Goal: Task Accomplishment & Management: Use online tool/utility

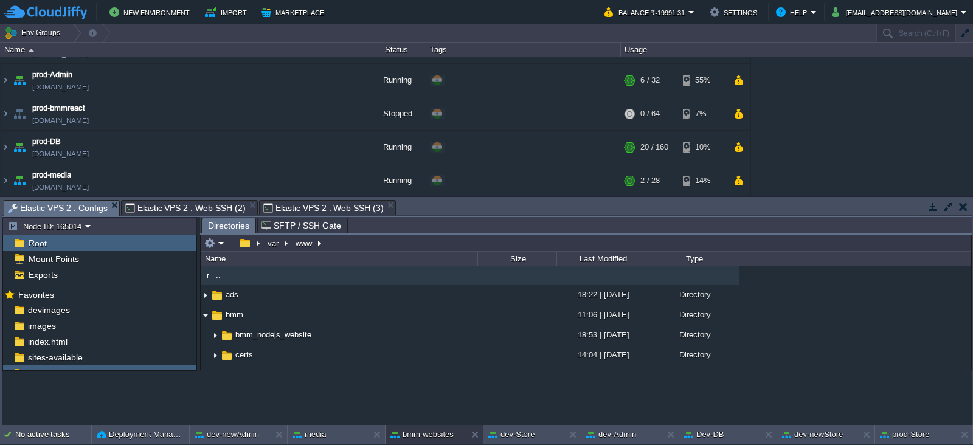
click at [60, 201] on span "Elastic VPS 2 : Configs" at bounding box center [58, 208] width 100 height 15
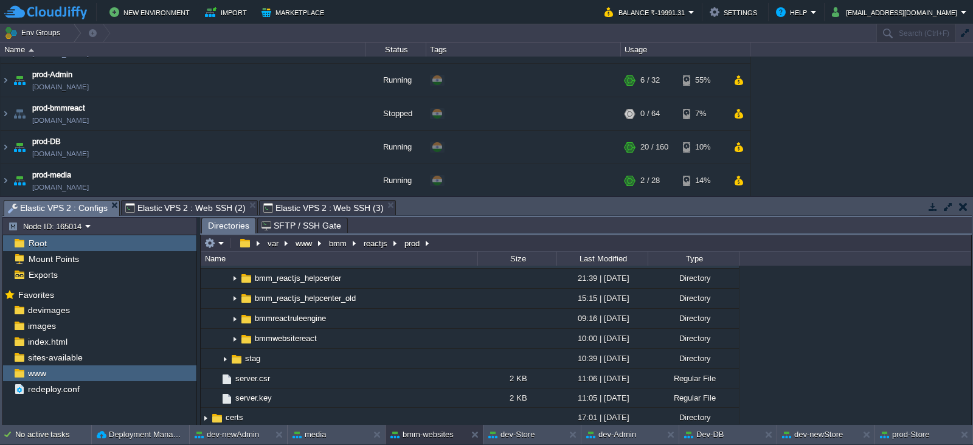
scroll to position [263, 0]
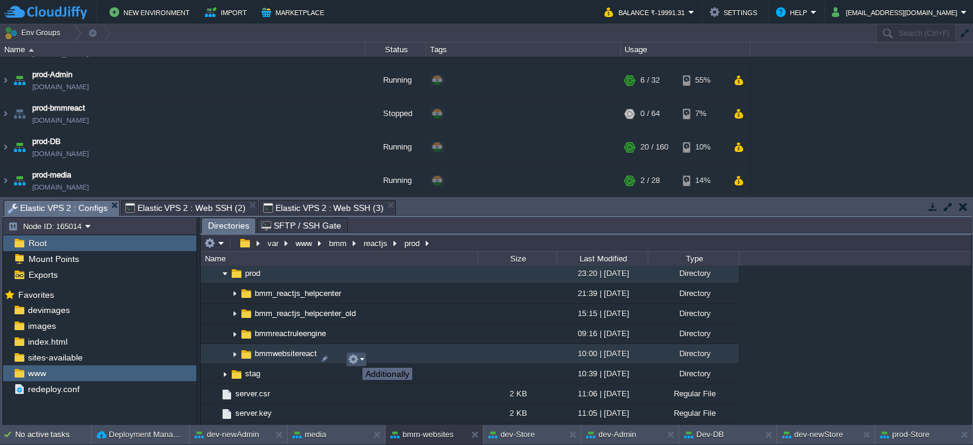
click at [353, 357] on button "button" at bounding box center [353, 359] width 11 height 11
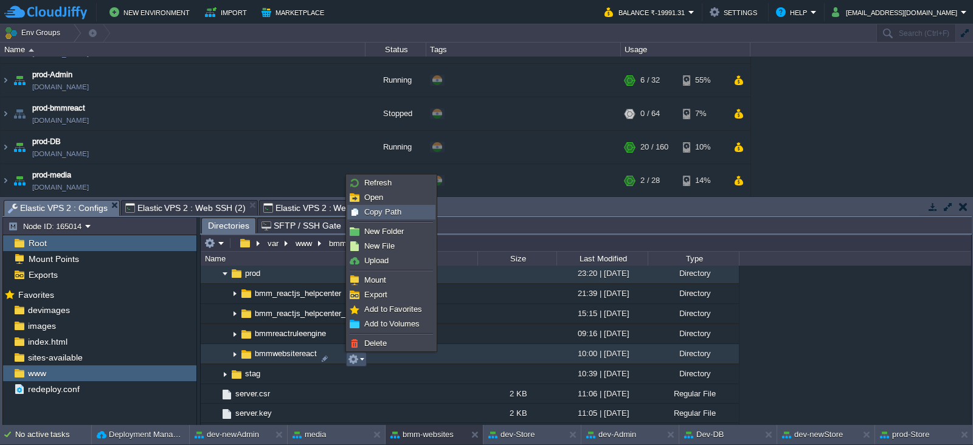
click at [384, 213] on span "Copy Path" at bounding box center [382, 211] width 37 height 9
type textarea "/var/www/bmm/reactjs/prod/bmmwebsitereact"
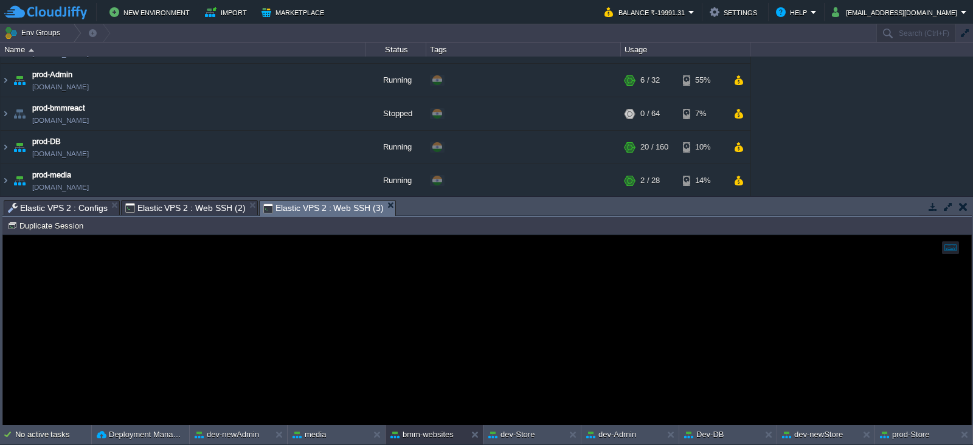
click at [335, 206] on span "Elastic VPS 2 : Web SSH (3)" at bounding box center [323, 208] width 120 height 15
click at [64, 228] on button "Duplicate Session" at bounding box center [47, 225] width 80 height 11
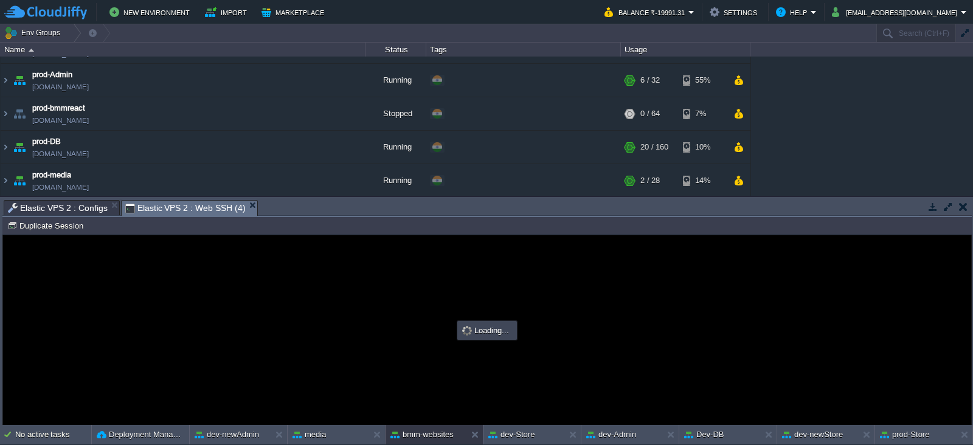
scroll to position [0, 0]
type input "#000000"
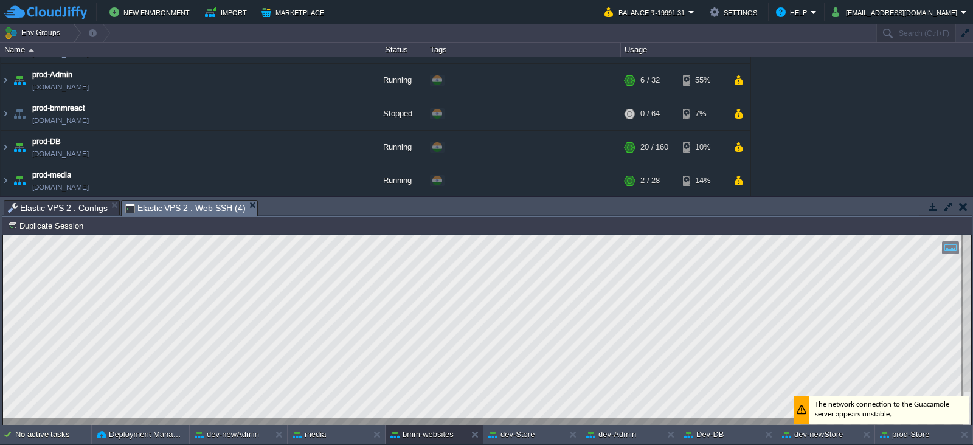
click at [392, 418] on div at bounding box center [487, 330] width 968 height 190
click at [858, 235] on html "Copy: Ctrl + Shift + C Paste: Ctrl + V Settings: Ctrl + Shift + Alt 0" at bounding box center [487, 235] width 968 height 0
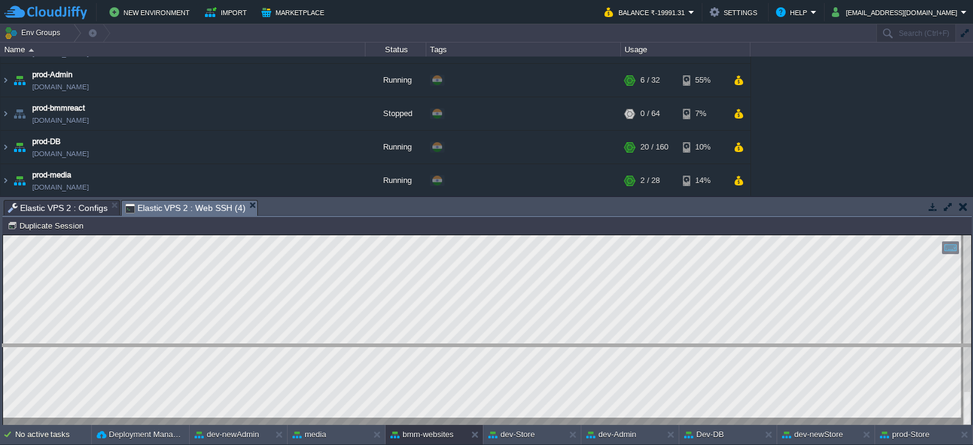
drag, startPoint x: 333, startPoint y: 208, endPoint x: 333, endPoint y: 350, distance: 142.3
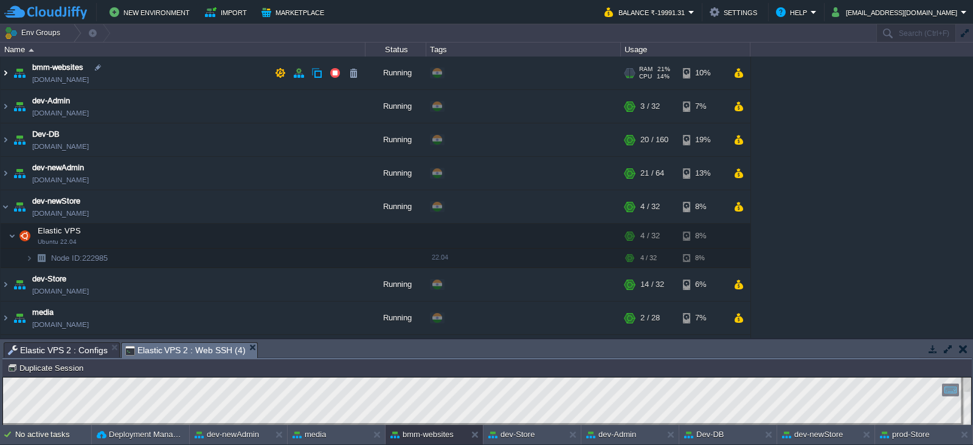
click at [2, 75] on img at bounding box center [6, 73] width 10 height 33
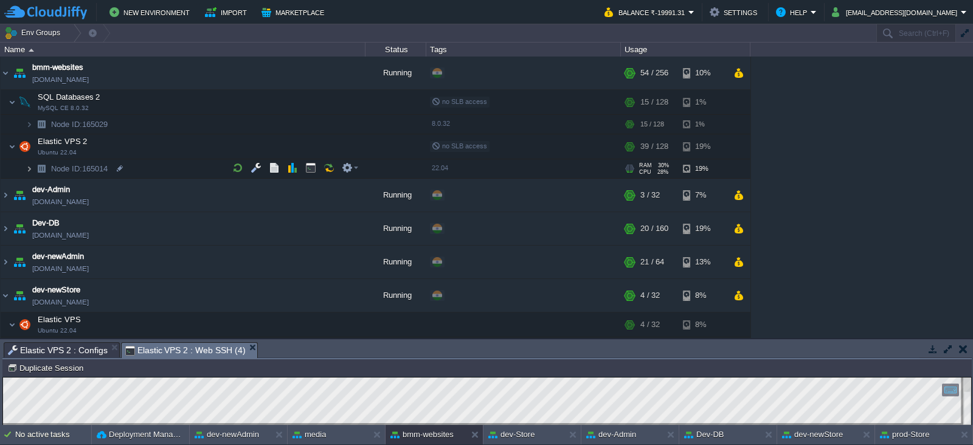
click at [29, 170] on img at bounding box center [29, 168] width 7 height 19
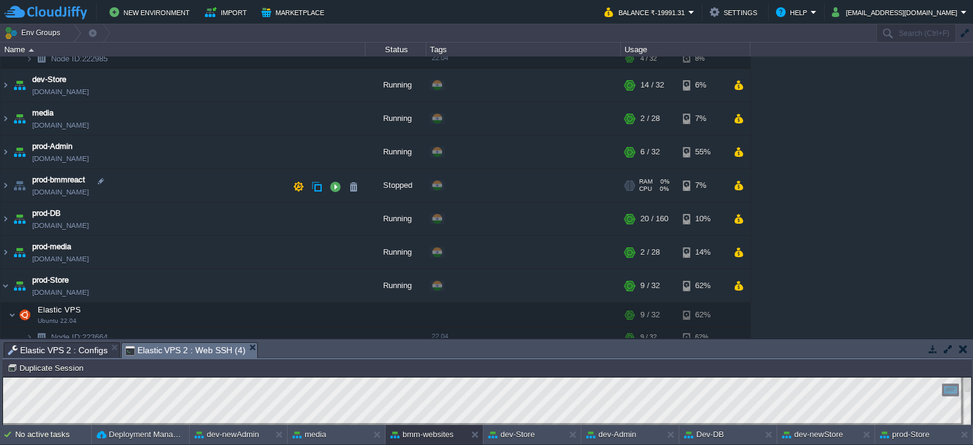
scroll to position [346, 0]
click at [5, 150] on img at bounding box center [6, 152] width 10 height 33
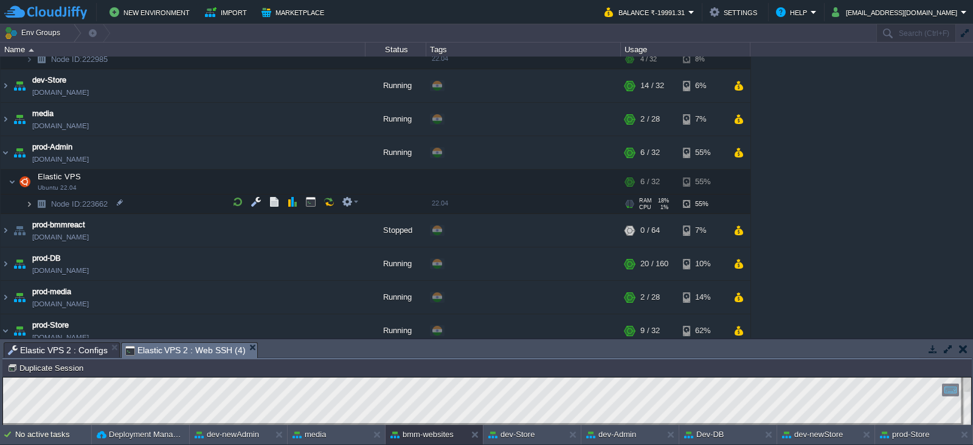
click at [27, 195] on img at bounding box center [29, 204] width 7 height 19
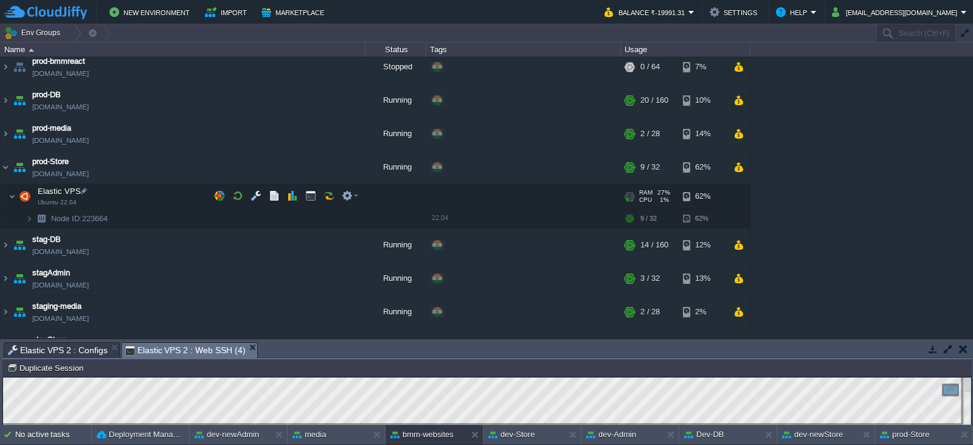
scroll to position [567, 0]
click at [29, 217] on img at bounding box center [29, 219] width 7 height 19
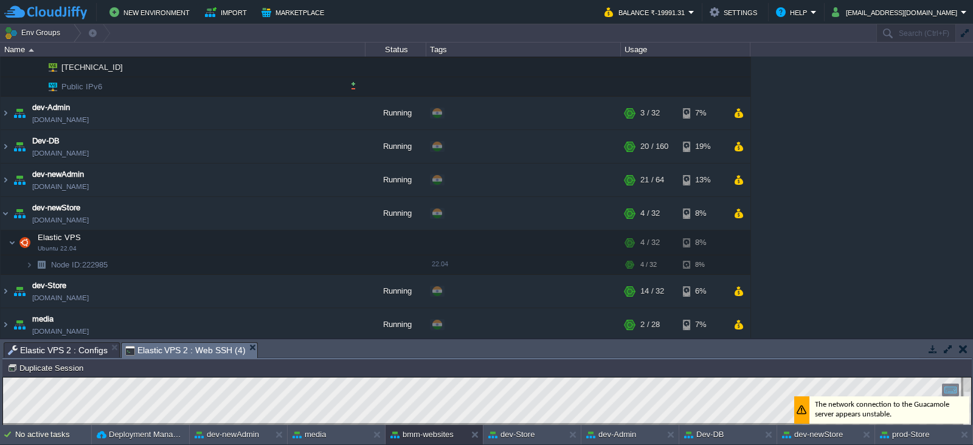
scroll to position [0, 0]
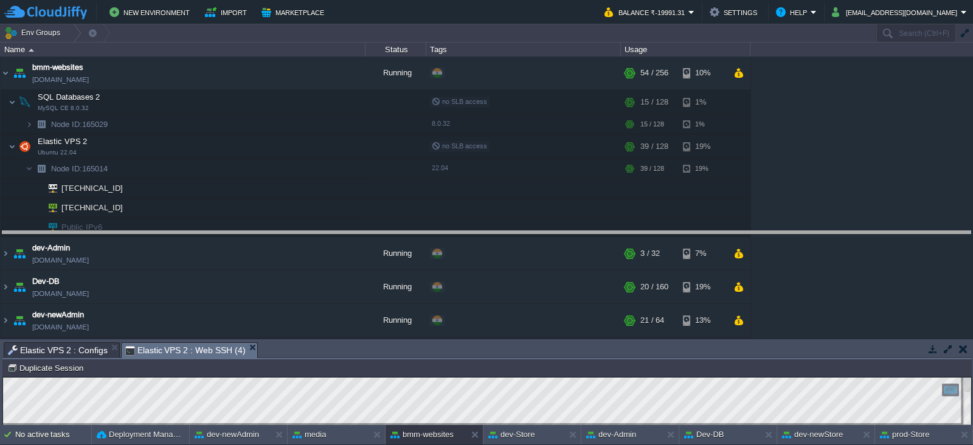
drag, startPoint x: 261, startPoint y: 351, endPoint x: 319, endPoint y: 227, distance: 136.3
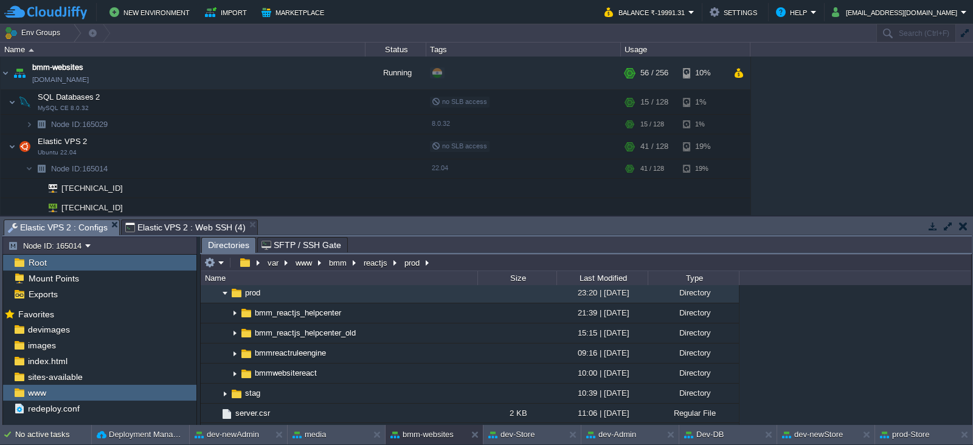
click at [85, 224] on span "Elastic VPS 2 : Configs" at bounding box center [58, 227] width 100 height 15
click at [224, 297] on img at bounding box center [225, 293] width 10 height 19
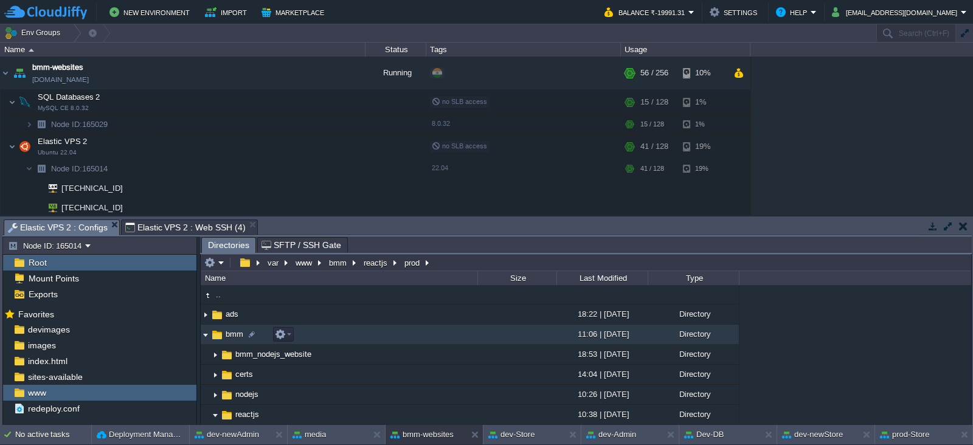
click at [203, 331] on img at bounding box center [206, 334] width 10 height 19
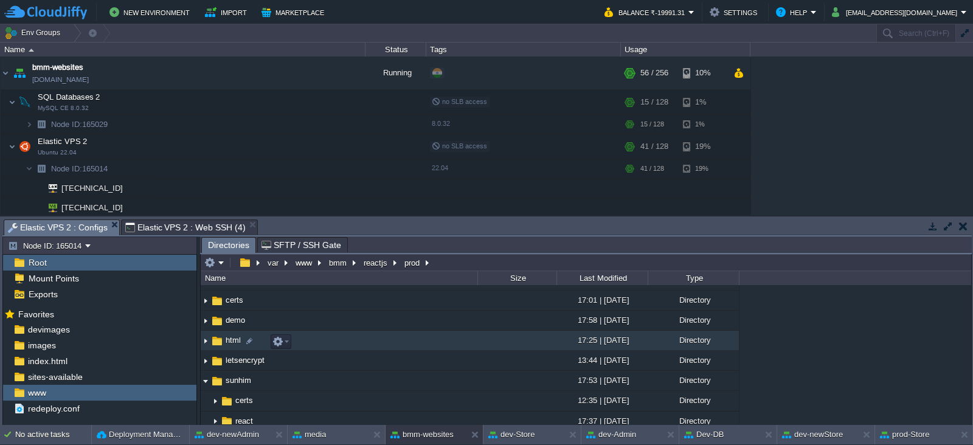
scroll to position [63, 0]
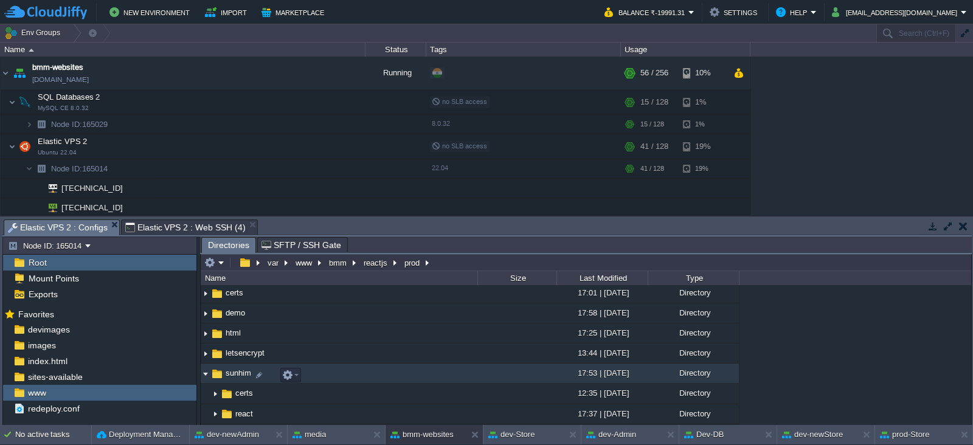
click at [201, 375] on img at bounding box center [206, 373] width 10 height 19
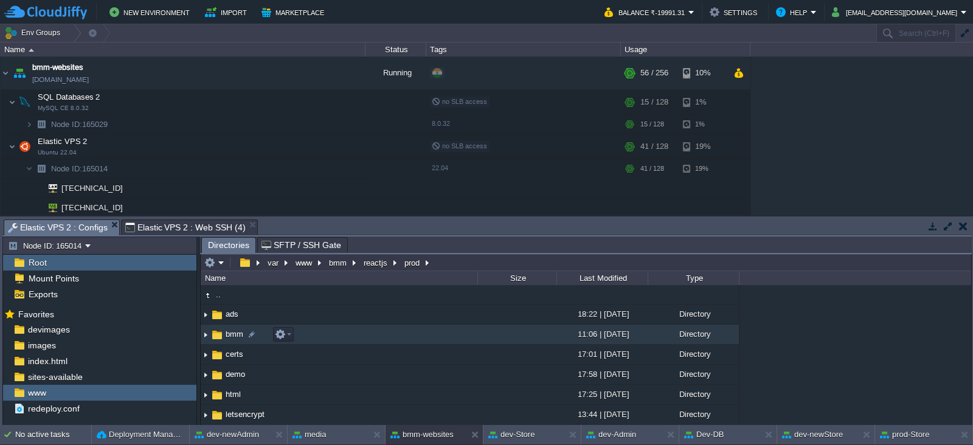
click at [205, 330] on img at bounding box center [206, 334] width 10 height 19
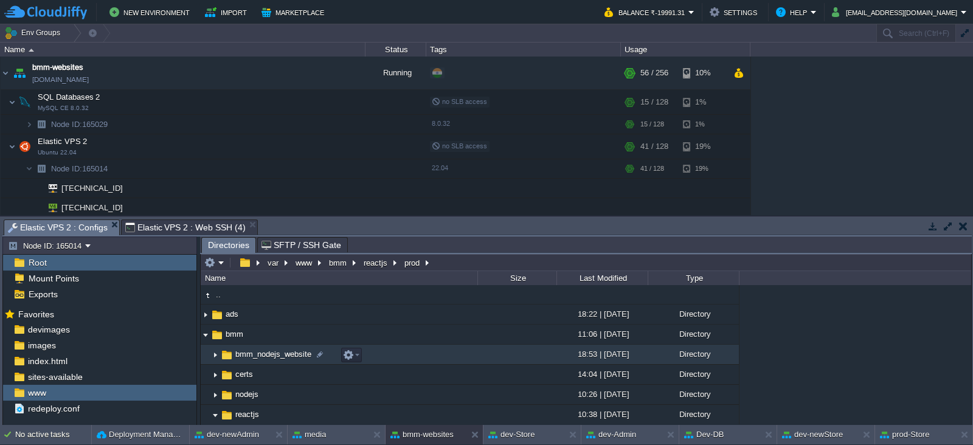
click at [212, 351] on img at bounding box center [215, 354] width 10 height 19
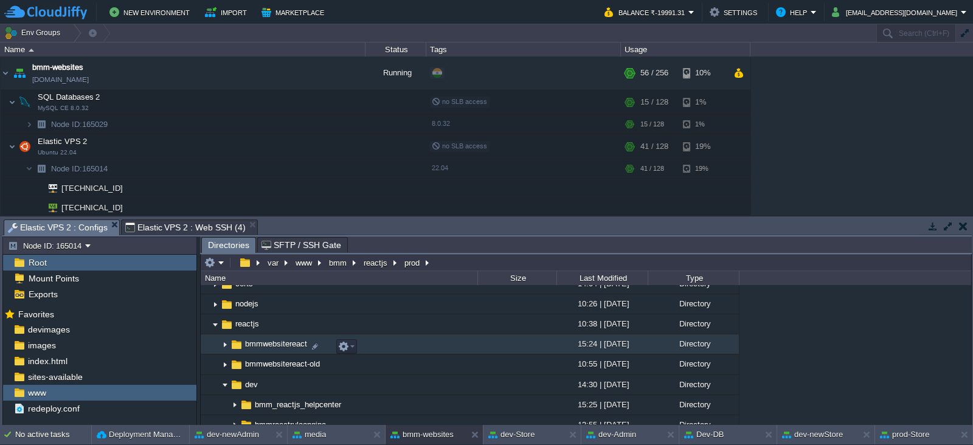
scroll to position [91, 0]
click at [222, 347] on img at bounding box center [225, 344] width 10 height 19
click at [346, 343] on button "button" at bounding box center [343, 345] width 11 height 11
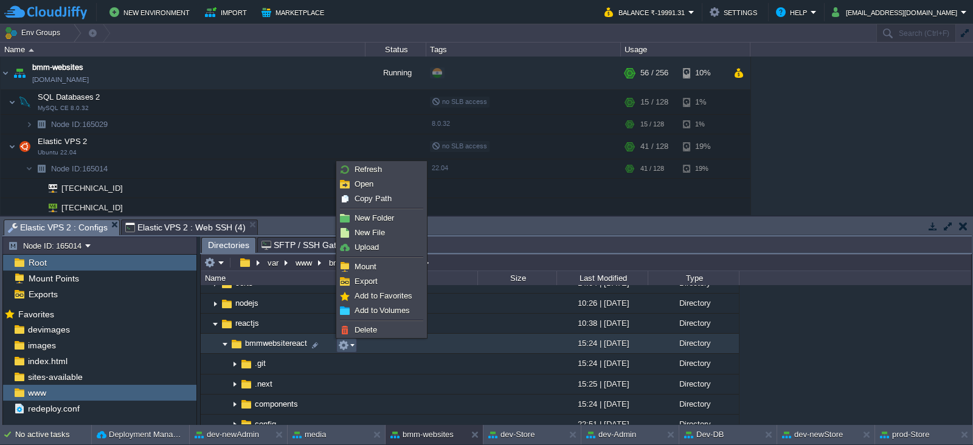
click at [193, 223] on span "Elastic VPS 2 : Web SSH (4)" at bounding box center [185, 227] width 120 height 15
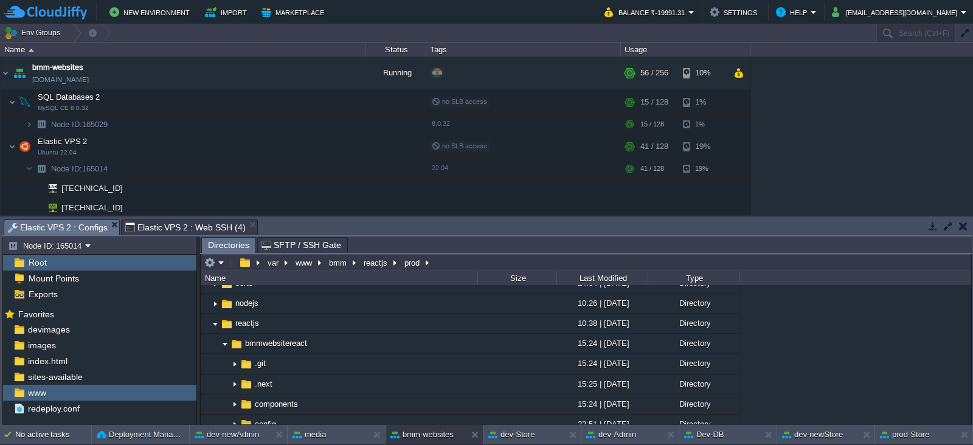
click at [82, 221] on span "Elastic VPS 2 : Configs" at bounding box center [58, 227] width 100 height 15
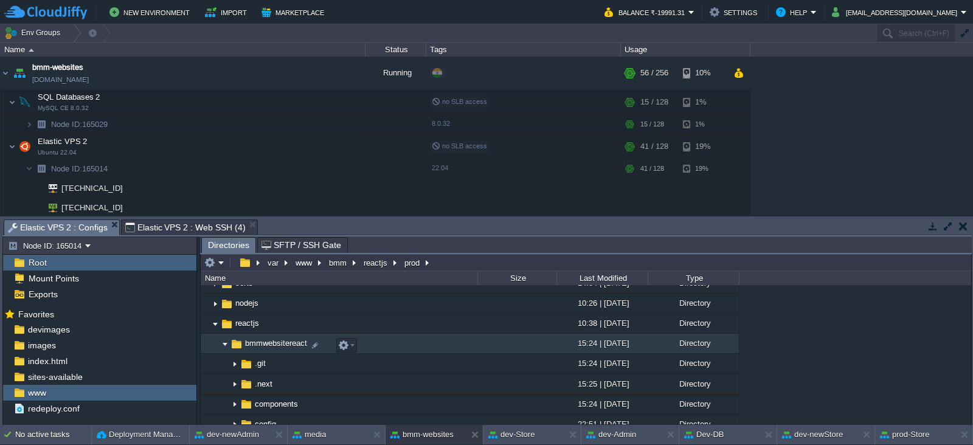
click at [224, 345] on img at bounding box center [225, 344] width 10 height 19
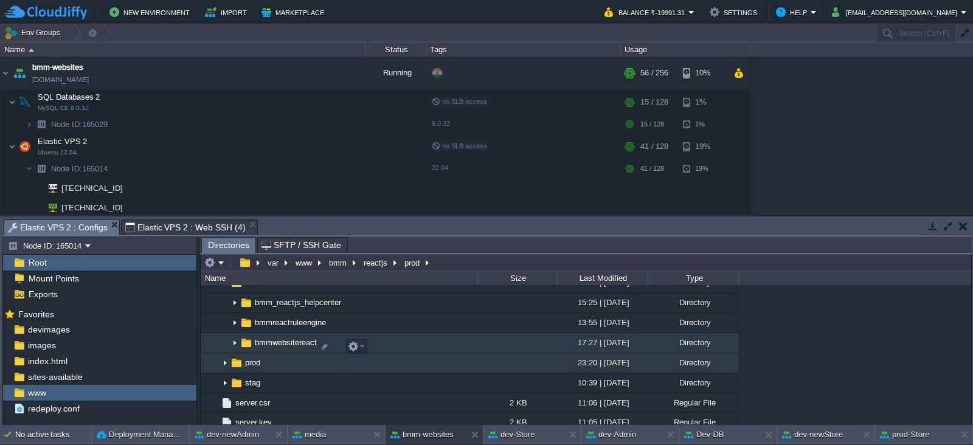
scroll to position [194, 0]
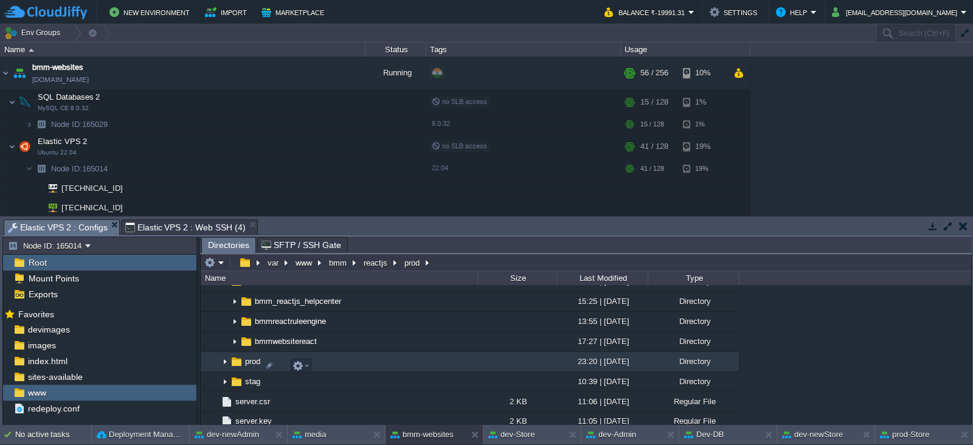
click at [222, 366] on img at bounding box center [225, 362] width 10 height 19
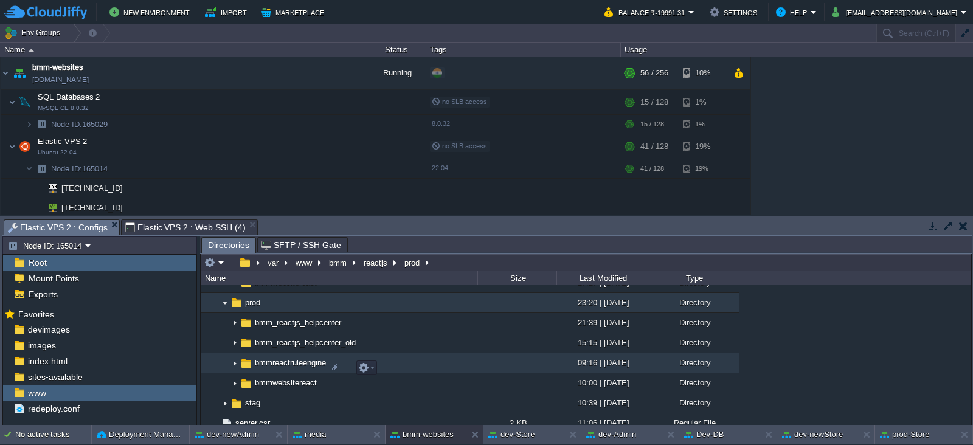
scroll to position [255, 0]
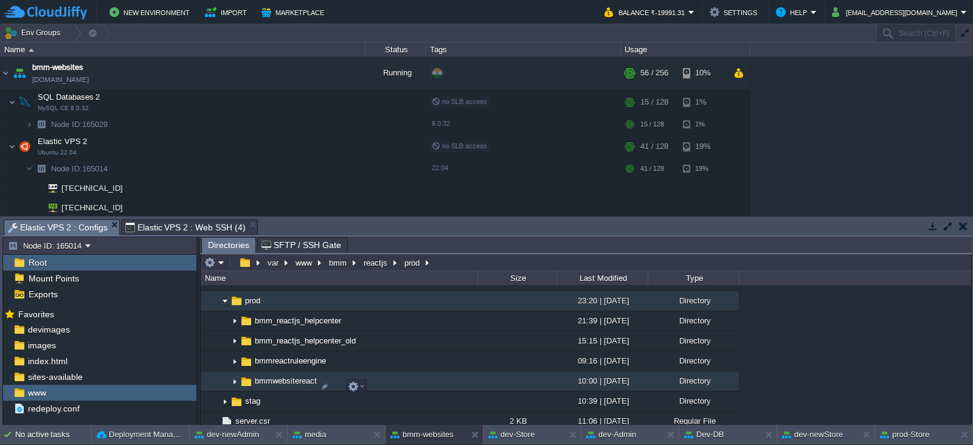
click at [237, 387] on img at bounding box center [235, 381] width 10 height 19
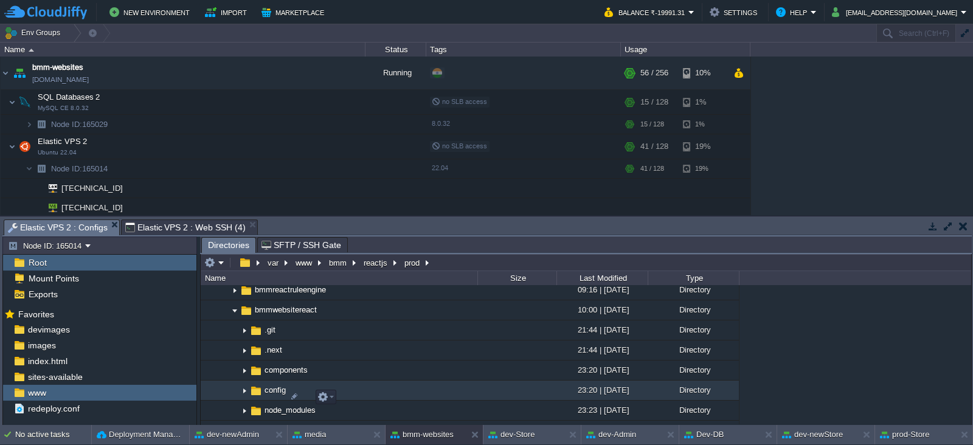
scroll to position [325, 0]
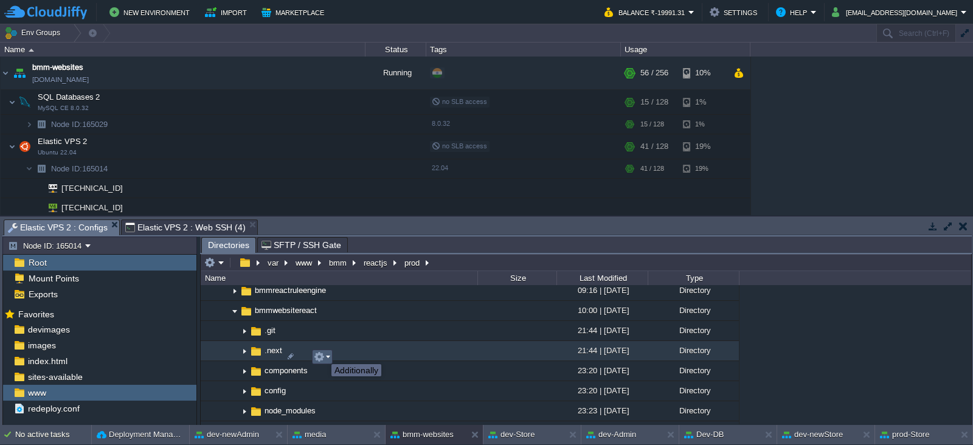
click at [322, 353] on button "button" at bounding box center [319, 357] width 11 height 11
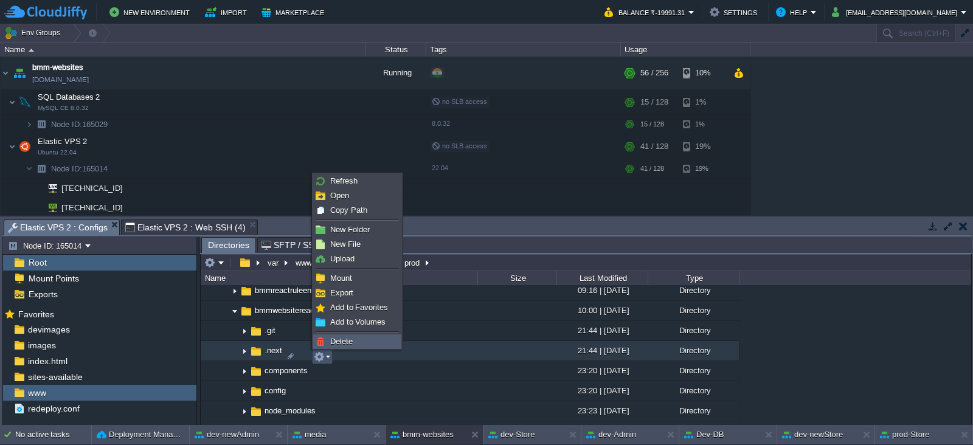
click at [346, 337] on span "Delete" at bounding box center [341, 341] width 23 height 9
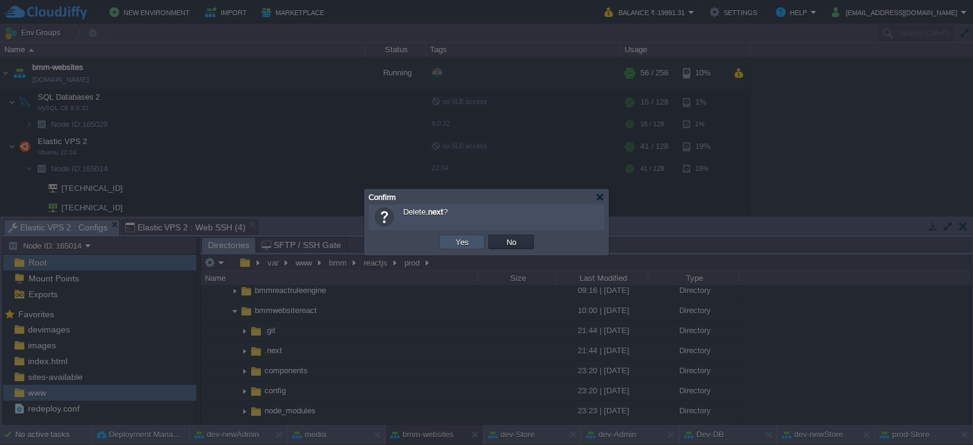
click at [457, 242] on button "Yes" at bounding box center [462, 242] width 21 height 11
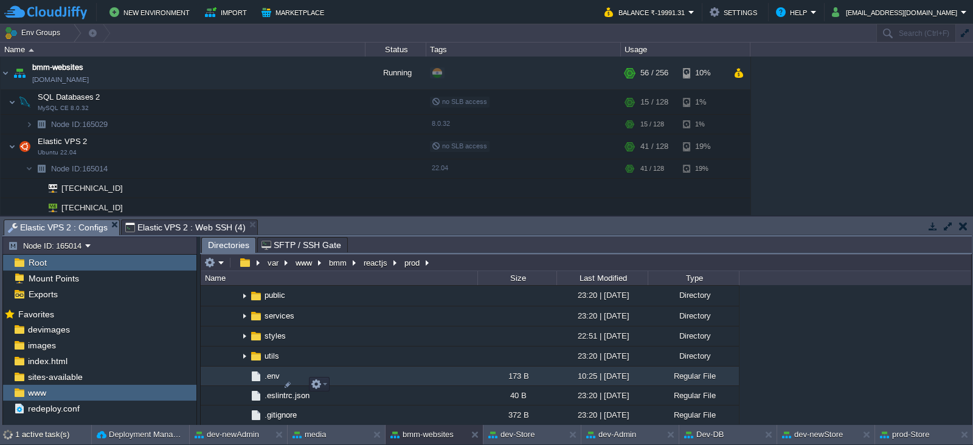
scroll to position [518, 0]
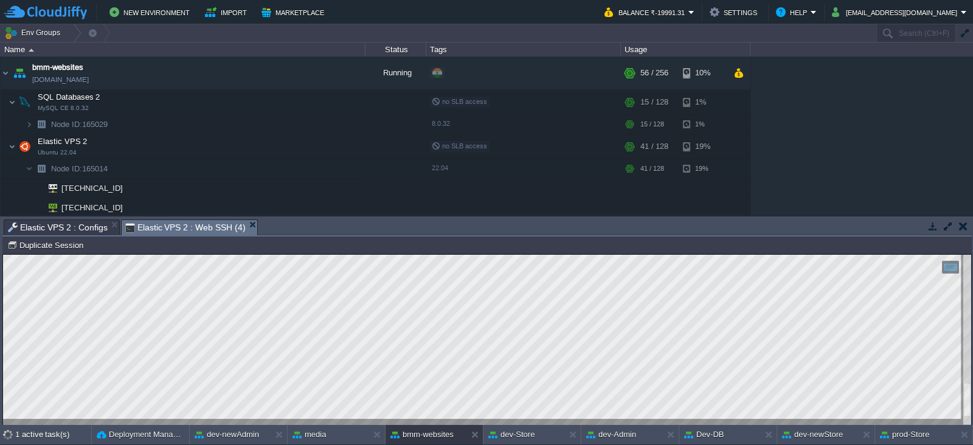
click at [213, 226] on span "Elastic VPS 2 : Web SSH (4)" at bounding box center [185, 227] width 120 height 15
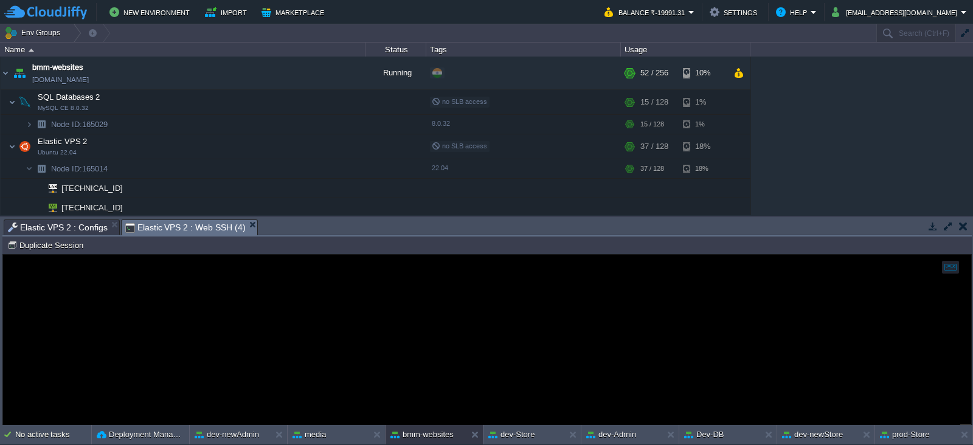
click at [80, 224] on span "Elastic VPS 2 : Configs" at bounding box center [58, 227] width 100 height 15
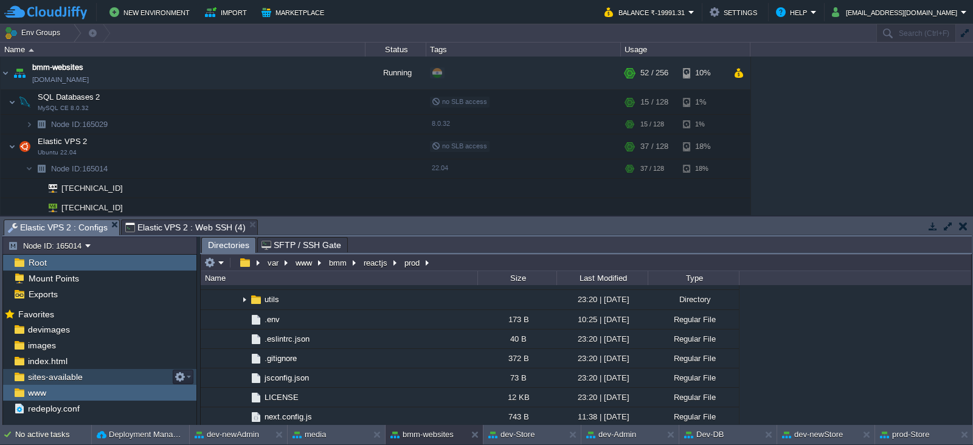
click at [58, 372] on span "sites-available" at bounding box center [55, 377] width 59 height 11
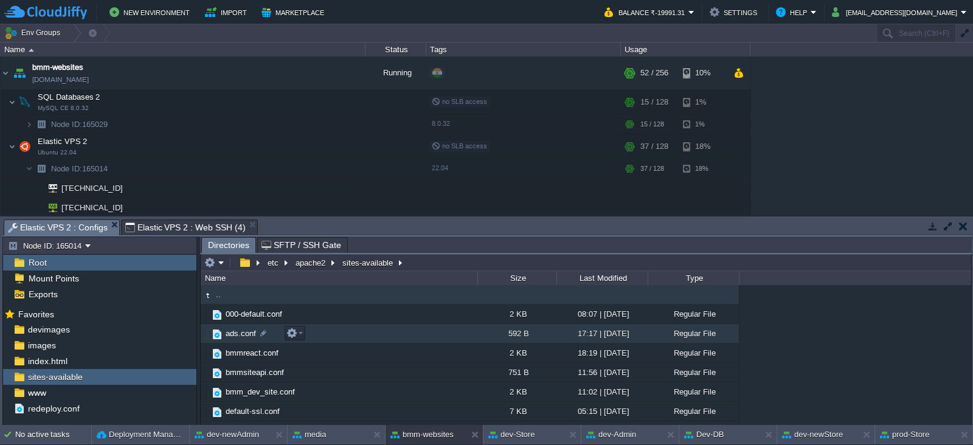
scroll to position [15, 0]
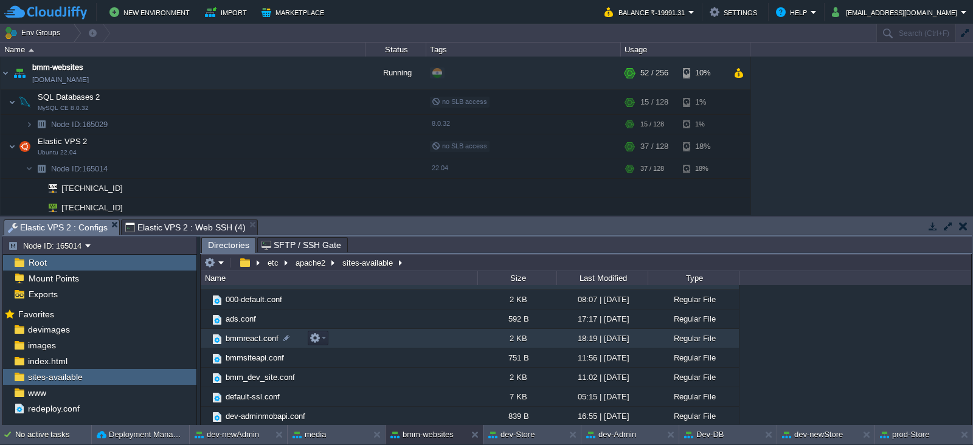
click at [248, 342] on span "bmmreact.conf" at bounding box center [252, 338] width 57 height 10
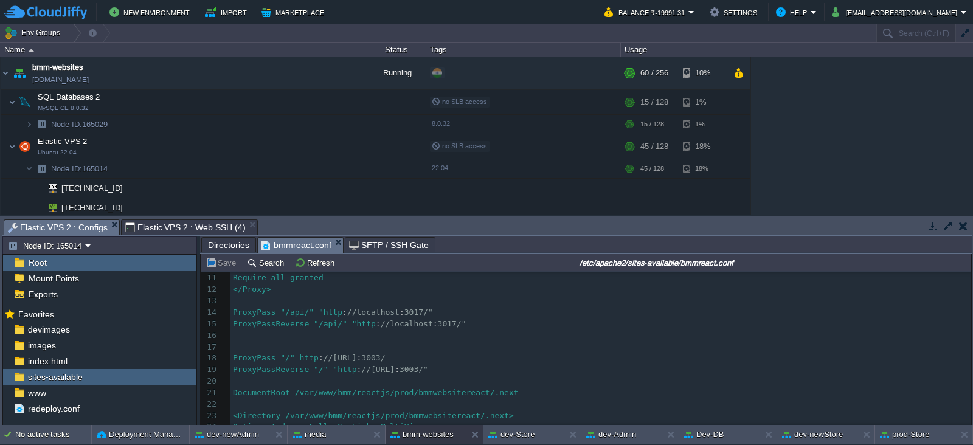
scroll to position [117, 0]
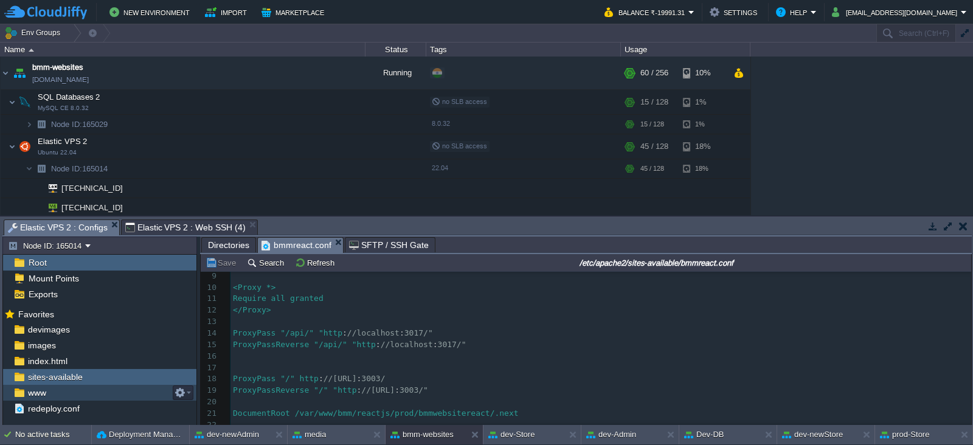
click at [42, 396] on span "www" at bounding box center [37, 392] width 23 height 11
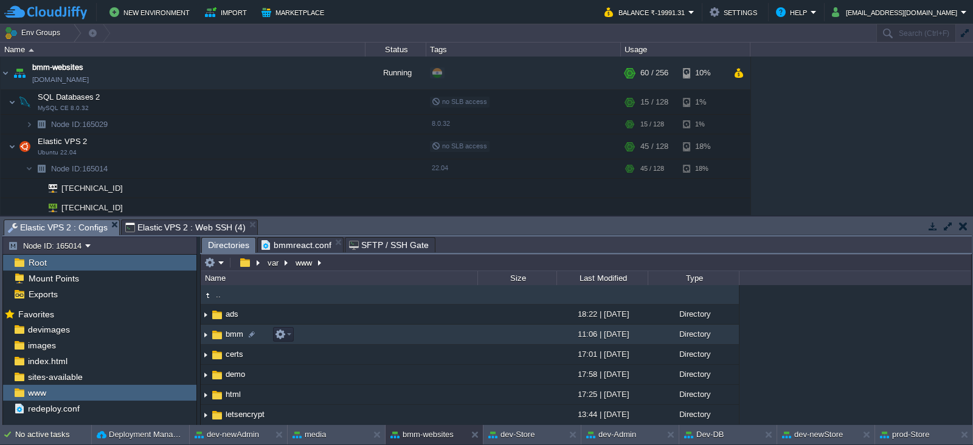
click at [207, 335] on img at bounding box center [206, 334] width 10 height 19
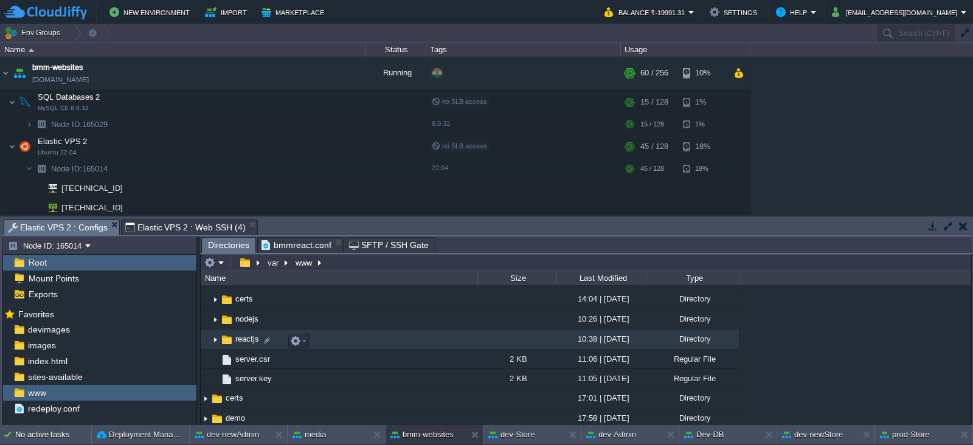
click at [207, 334] on img at bounding box center [206, 335] width 10 height 11
click at [215, 338] on img at bounding box center [215, 339] width 10 height 19
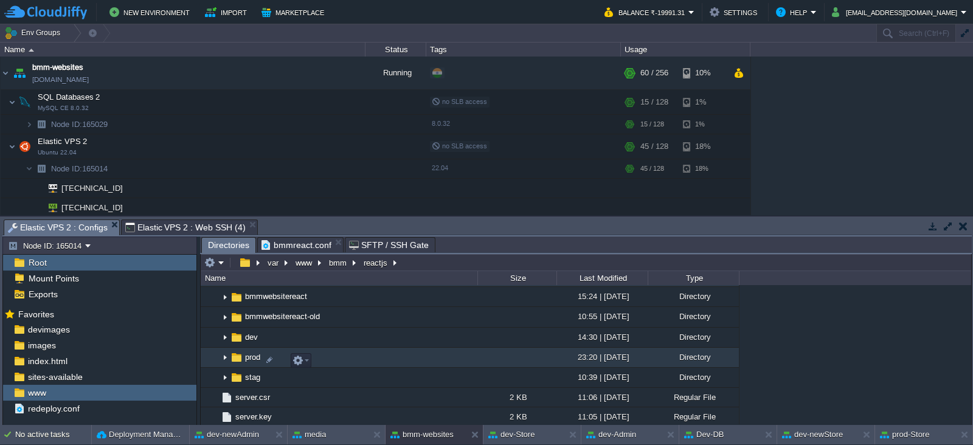
click at [221, 356] on img at bounding box center [225, 358] width 10 height 19
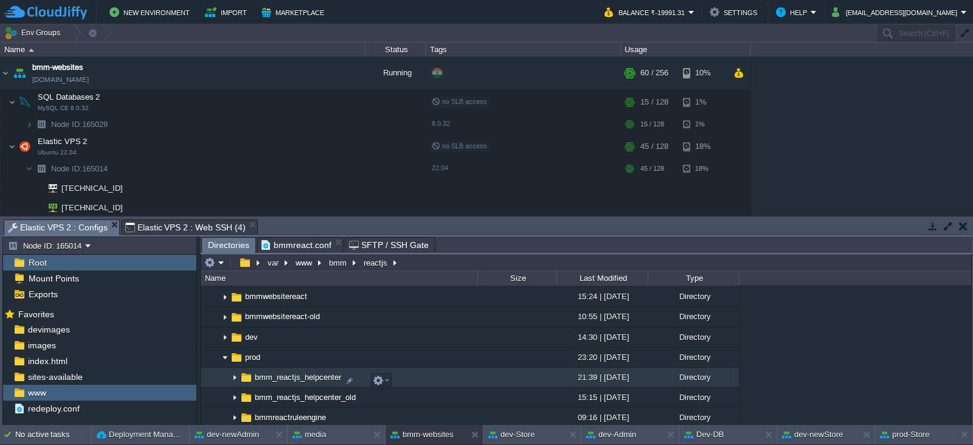
click at [266, 378] on span "bmm_reactjs_helpcenter" at bounding box center [298, 377] width 90 height 10
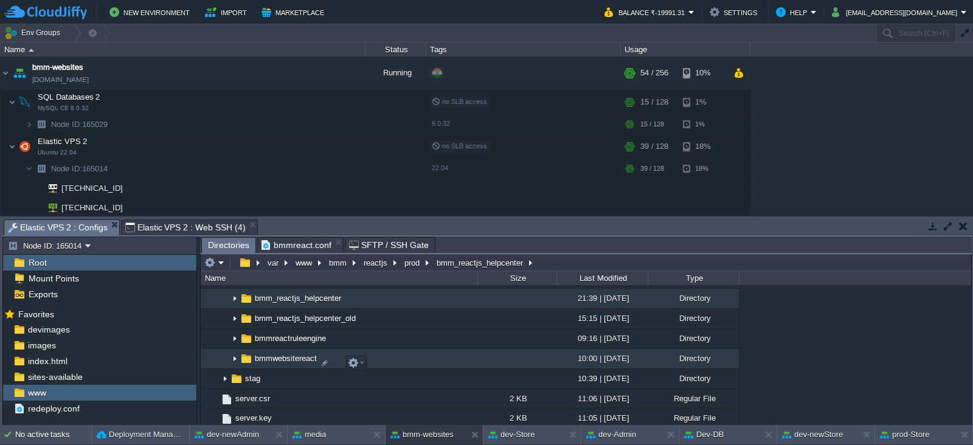
click at [230, 365] on img at bounding box center [235, 359] width 10 height 19
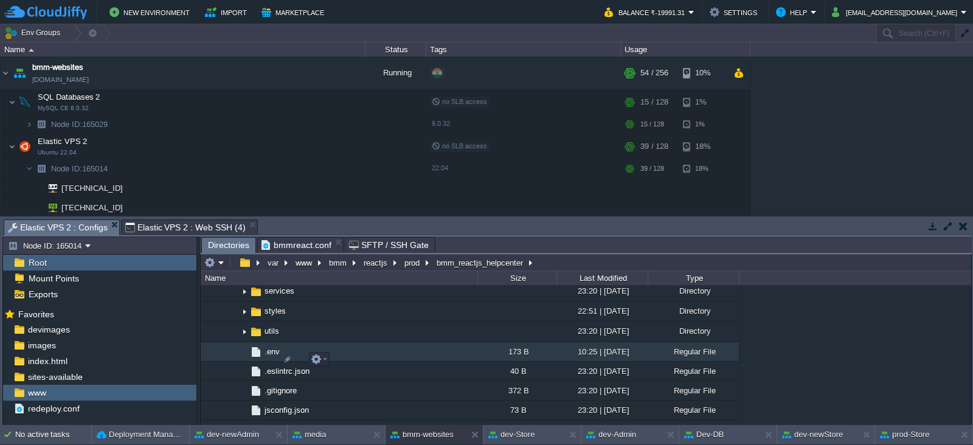
click at [273, 357] on span ".env" at bounding box center [272, 352] width 19 height 10
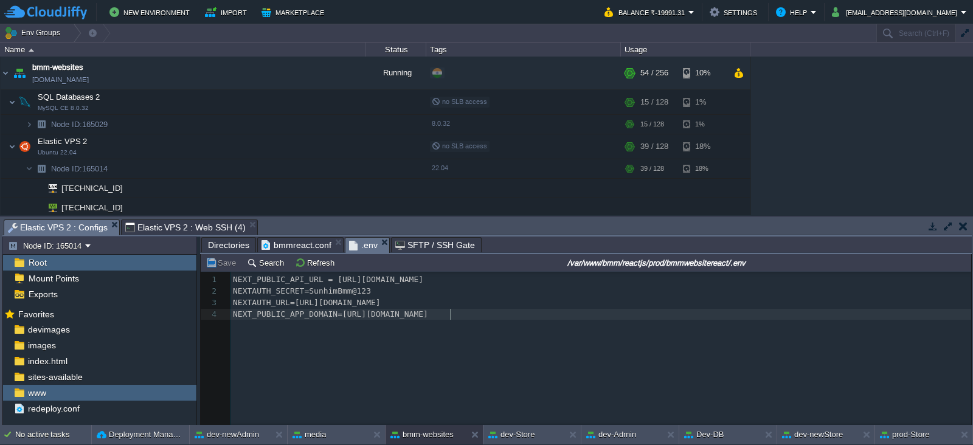
click at [310, 342] on div "4 1 NEXT_PUBLIC_API_URL = [URL][DOMAIN_NAME] 2 NEXTAUTH_SECRET=SunhimBmm@123 3 …" at bounding box center [595, 358] width 789 height 172
click at [67, 382] on div "sites-available" at bounding box center [99, 377] width 193 height 16
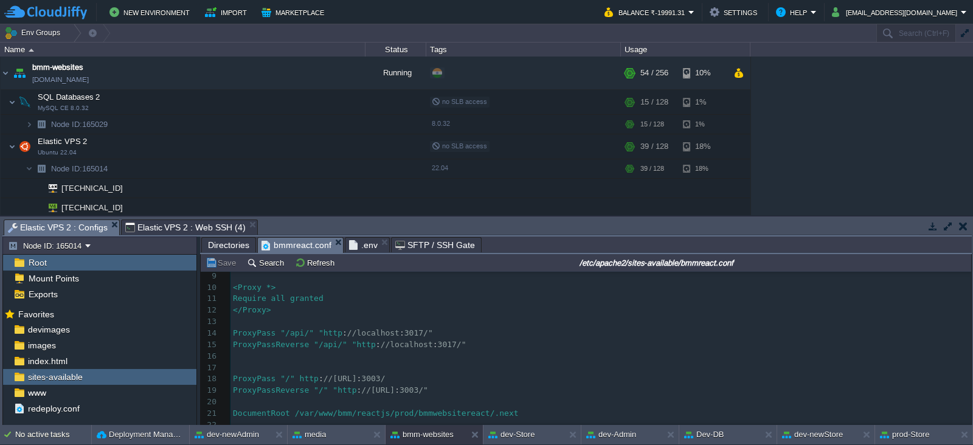
click at [293, 238] on span "bmmreact.conf" at bounding box center [297, 245] width 70 height 15
click at [361, 246] on span ".env" at bounding box center [363, 245] width 29 height 15
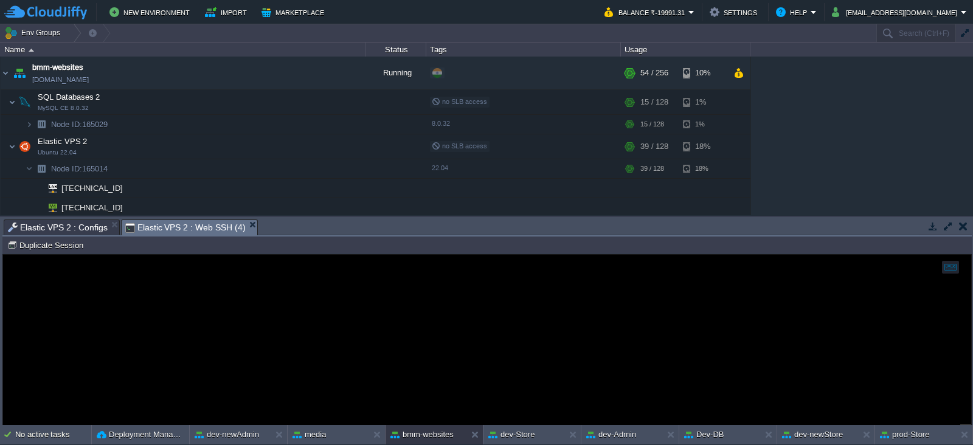
click at [187, 220] on span "Elastic VPS 2 : Web SSH (4)" at bounding box center [185, 227] width 120 height 15
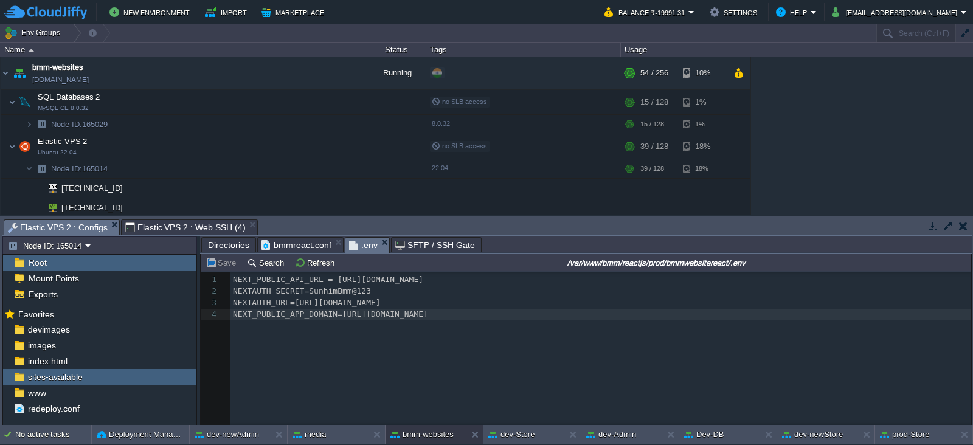
click at [84, 226] on span "Elastic VPS 2 : Configs" at bounding box center [58, 227] width 100 height 15
click at [46, 403] on span "redeploy.conf" at bounding box center [54, 408] width 56 height 11
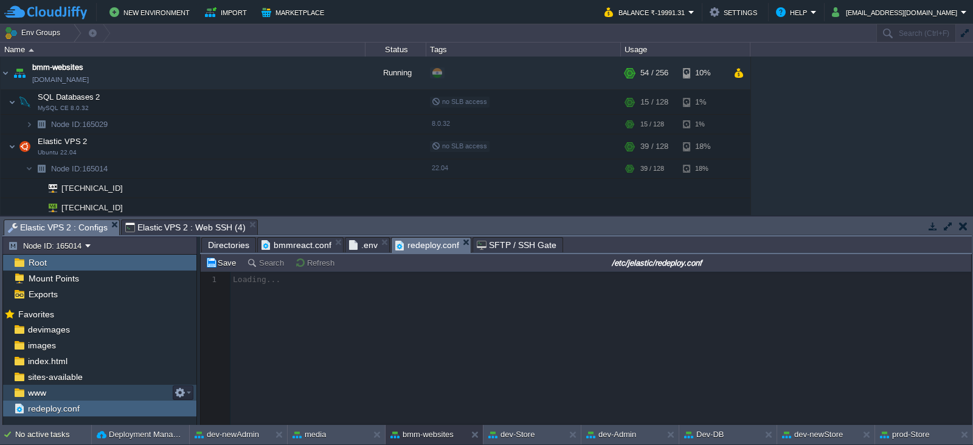
click at [44, 388] on span "www" at bounding box center [37, 392] width 23 height 11
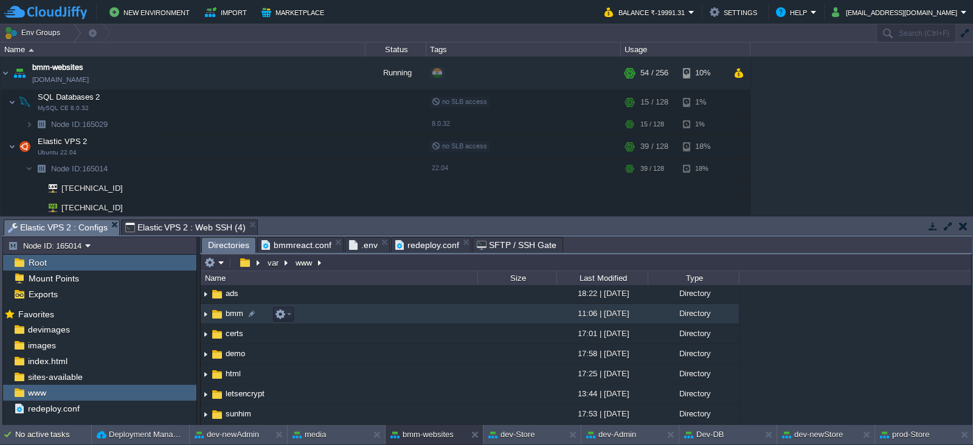
scroll to position [0, 0]
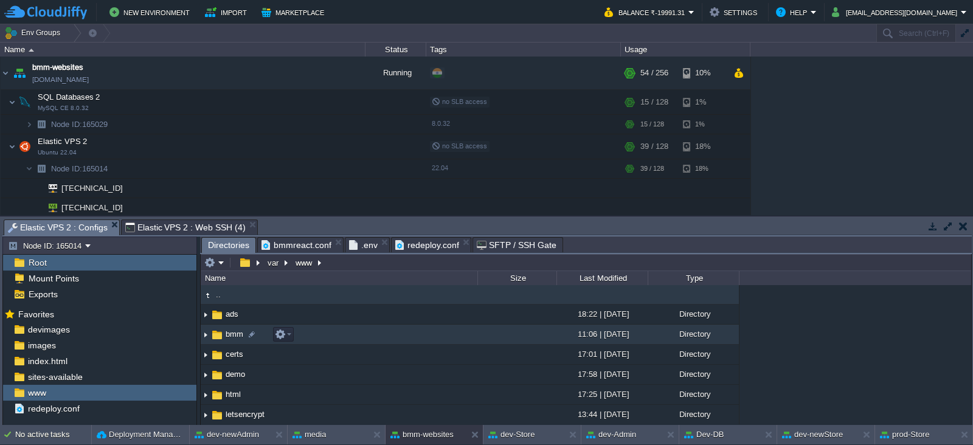
click at [204, 336] on img at bounding box center [206, 334] width 10 height 19
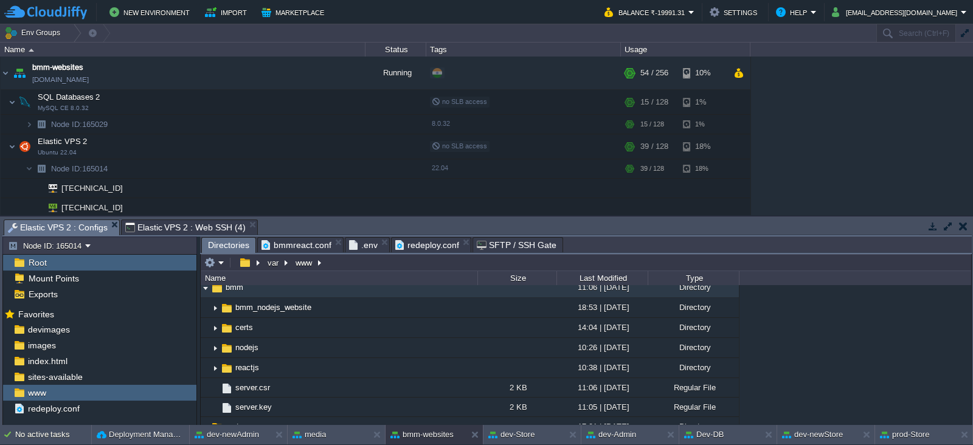
scroll to position [53, 0]
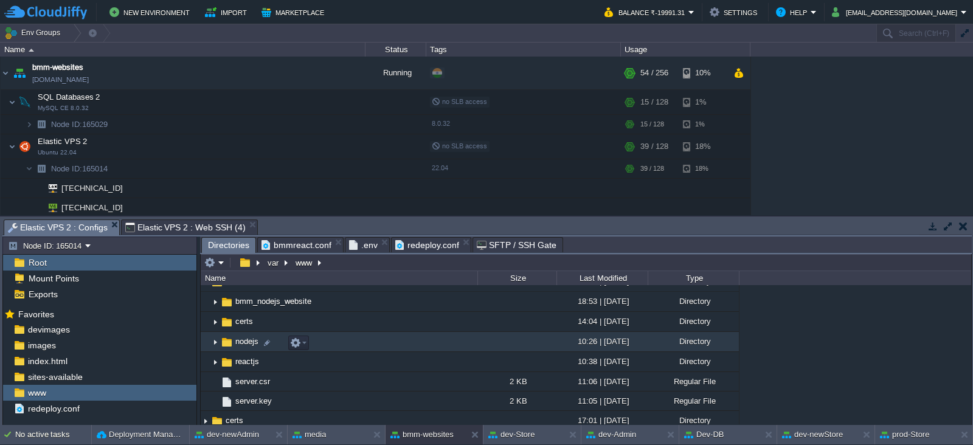
click at [212, 339] on img at bounding box center [215, 342] width 10 height 19
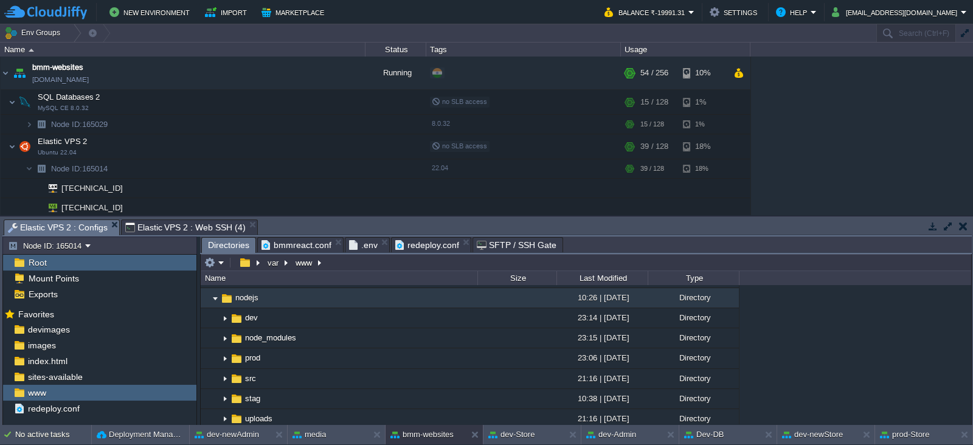
scroll to position [98, 0]
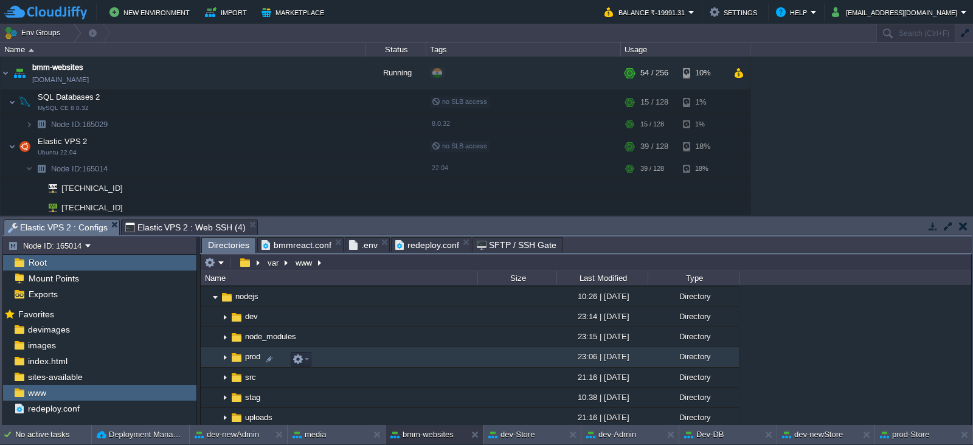
click at [222, 356] on img at bounding box center [225, 358] width 10 height 19
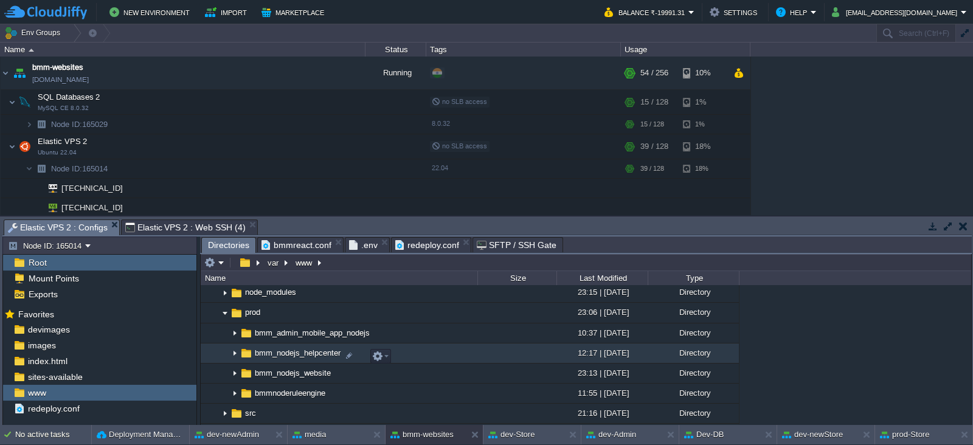
scroll to position [142, 0]
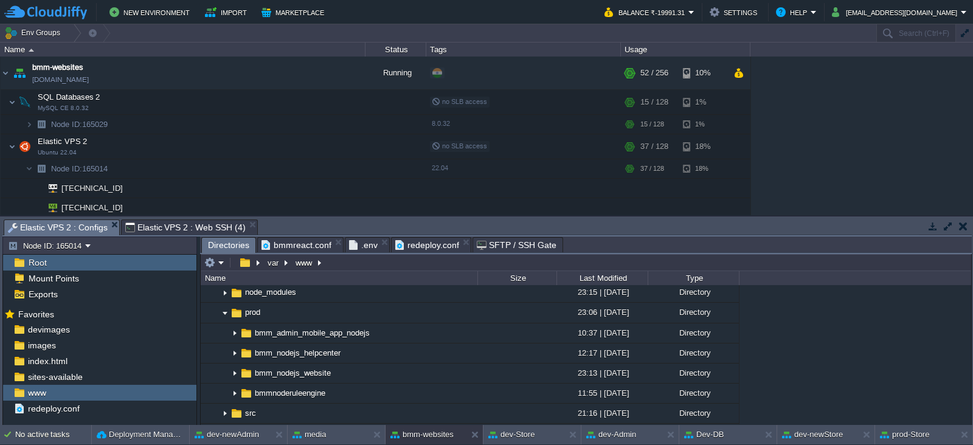
click at [206, 226] on span "Elastic VPS 2 : Web SSH (4)" at bounding box center [185, 227] width 120 height 15
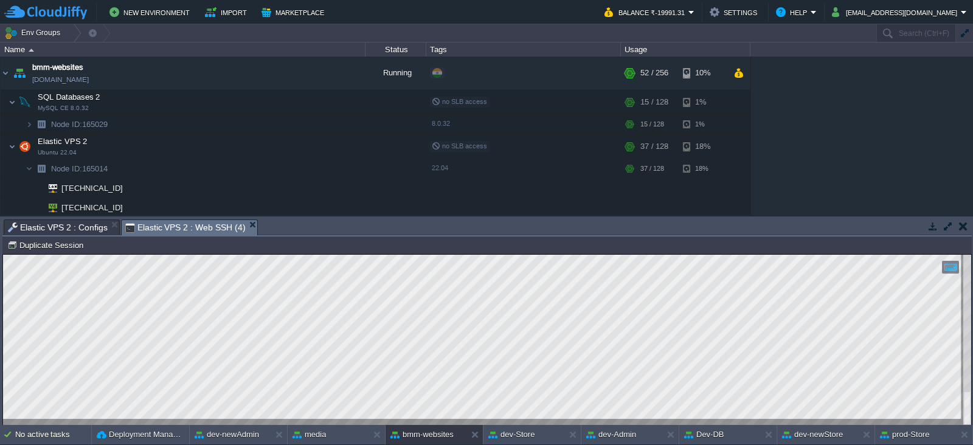
click at [369, 422] on div at bounding box center [487, 340] width 968 height 171
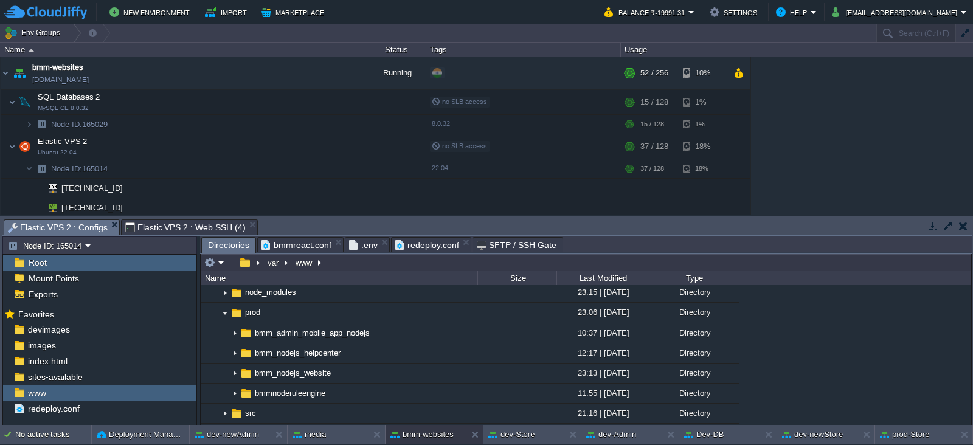
click at [65, 228] on span "Elastic VPS 2 : Configs" at bounding box center [58, 227] width 100 height 15
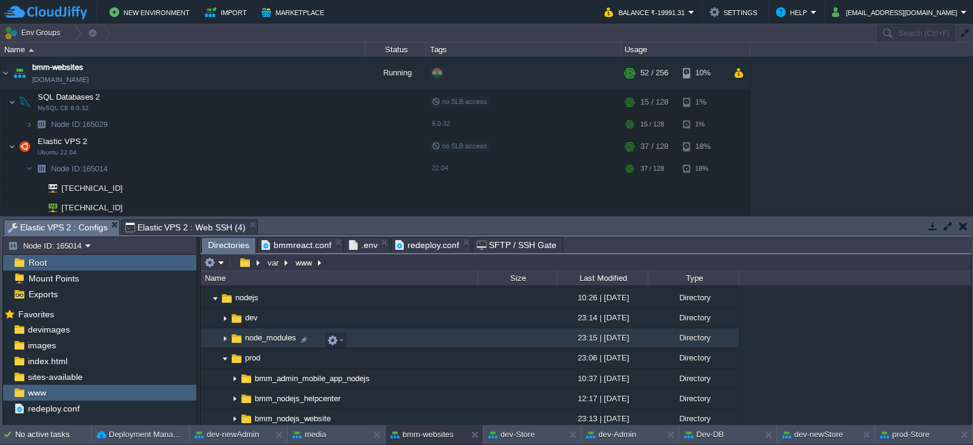
scroll to position [98, 0]
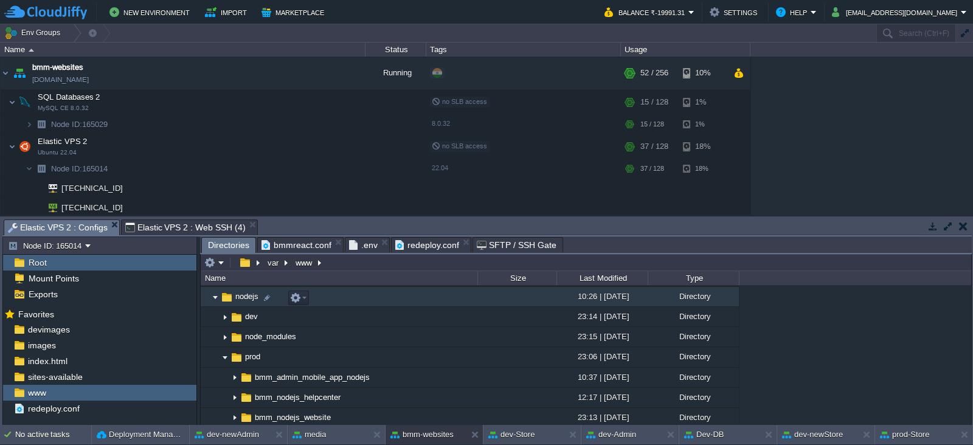
click at [216, 297] on img at bounding box center [215, 297] width 10 height 19
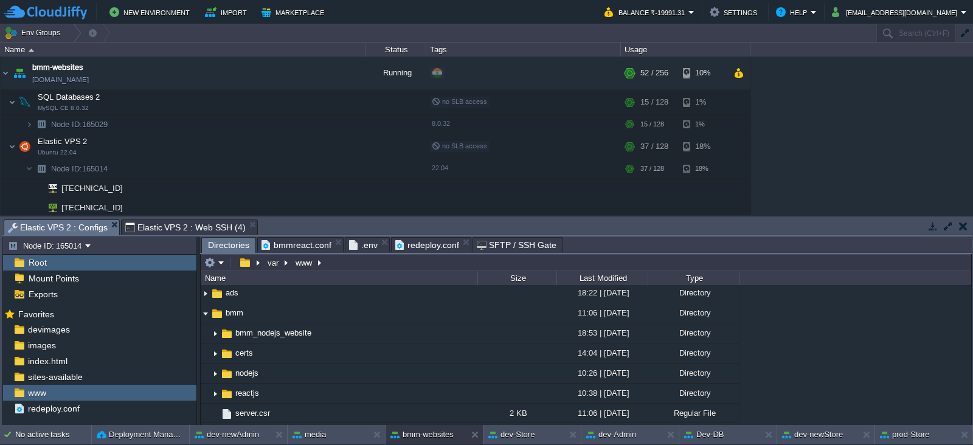
scroll to position [22, 0]
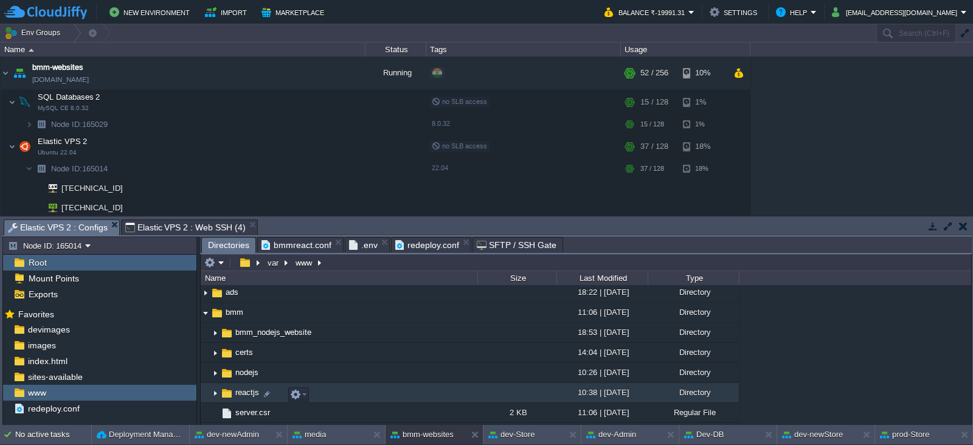
click at [217, 389] on img at bounding box center [215, 393] width 10 height 19
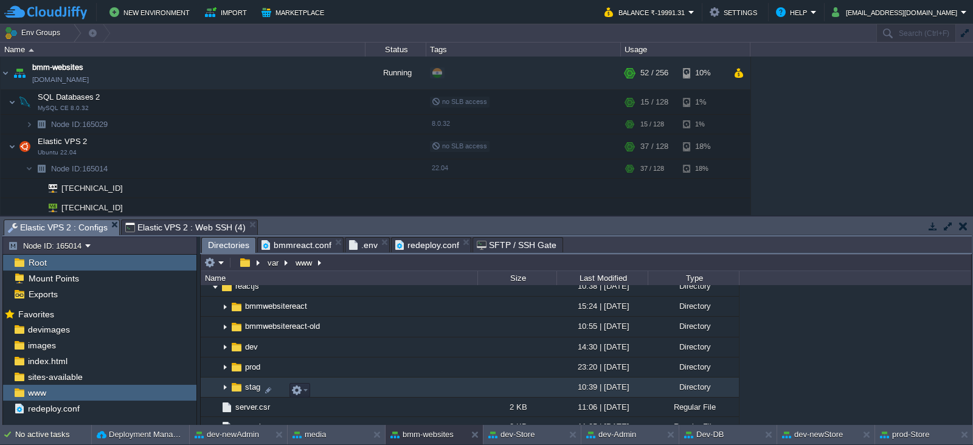
scroll to position [129, 0]
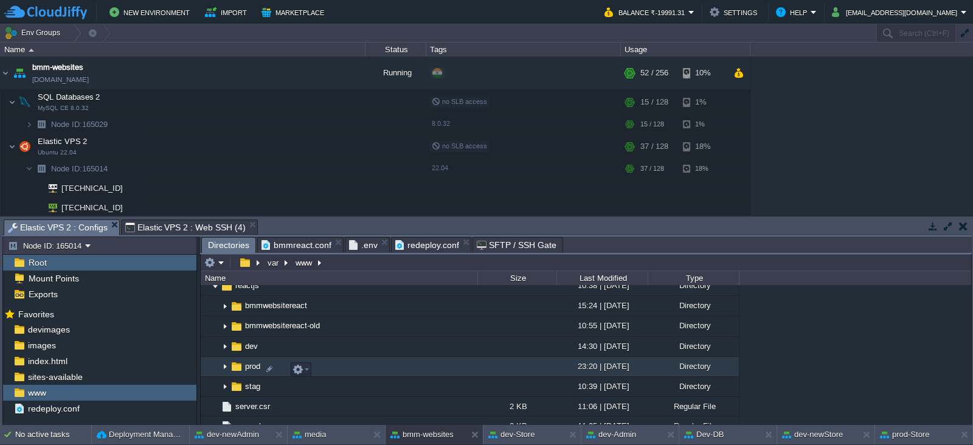
click at [224, 368] on img at bounding box center [225, 367] width 10 height 19
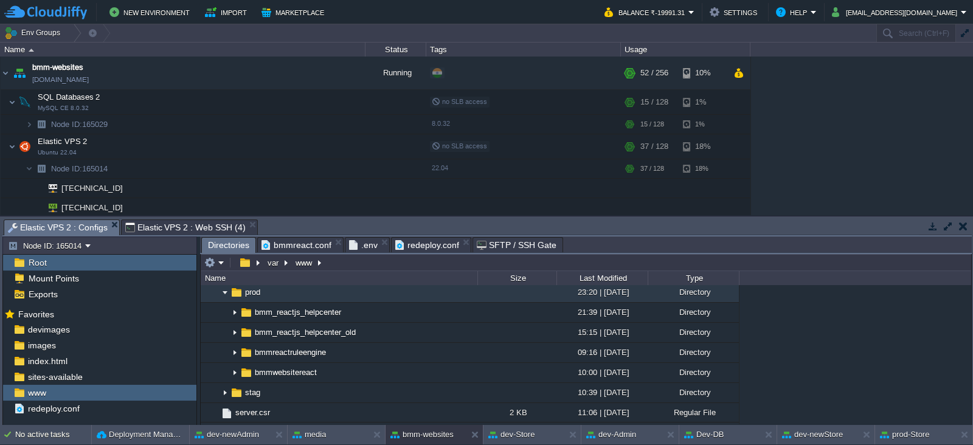
scroll to position [205, 0]
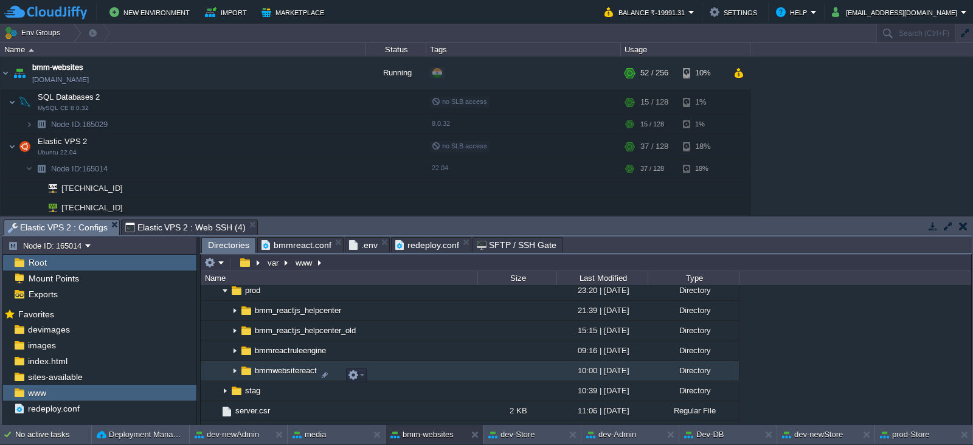
click at [274, 372] on span "bmmwebsitereact" at bounding box center [286, 371] width 66 height 10
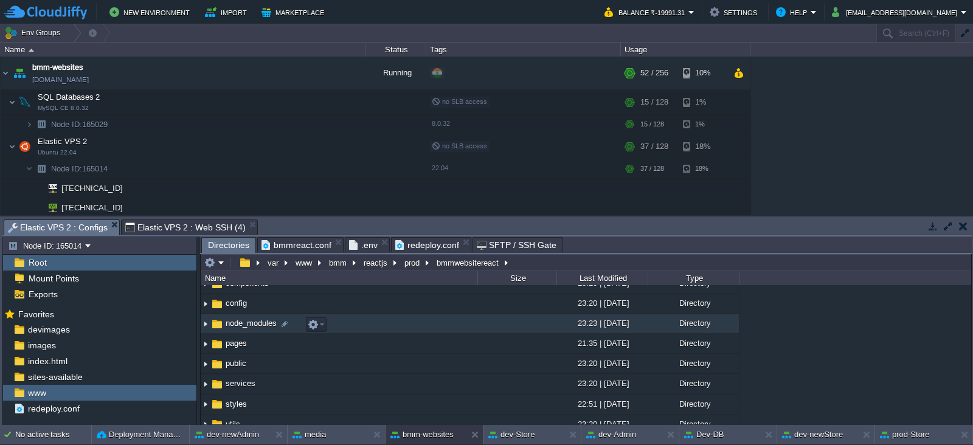
scroll to position [75, 0]
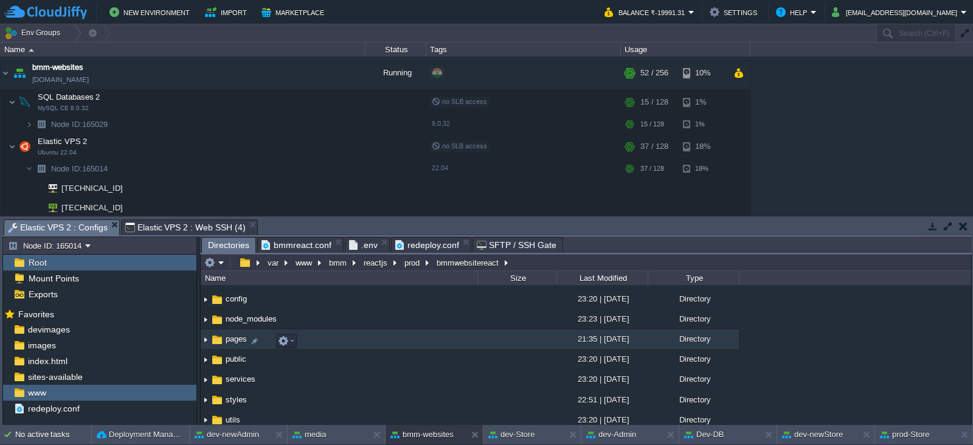
click at [246, 332] on td "pages" at bounding box center [339, 340] width 277 height 20
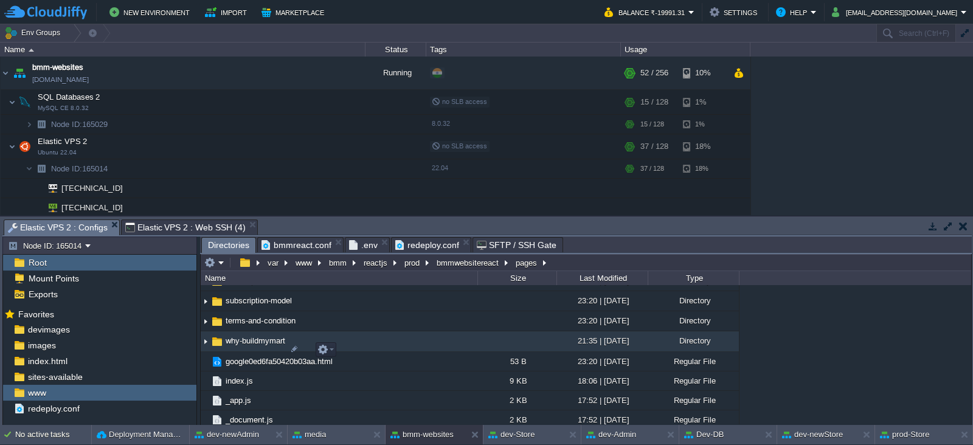
scroll to position [448, 0]
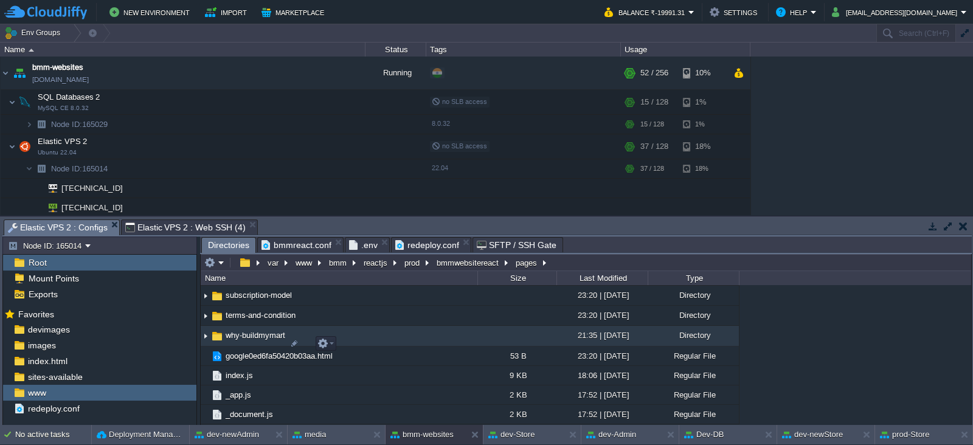
click at [246, 332] on span "why-buildmymart" at bounding box center [255, 335] width 63 height 10
click at [204, 335] on img at bounding box center [206, 336] width 10 height 19
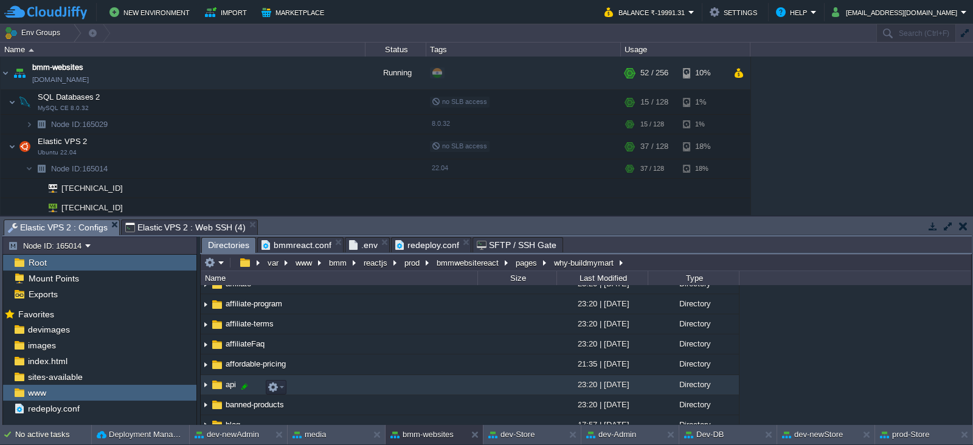
scroll to position [89, 0]
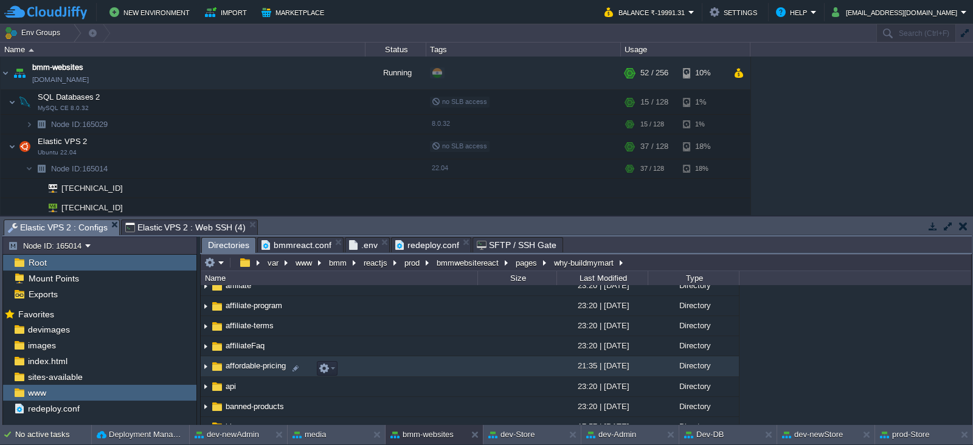
click at [204, 369] on img at bounding box center [206, 367] width 10 height 19
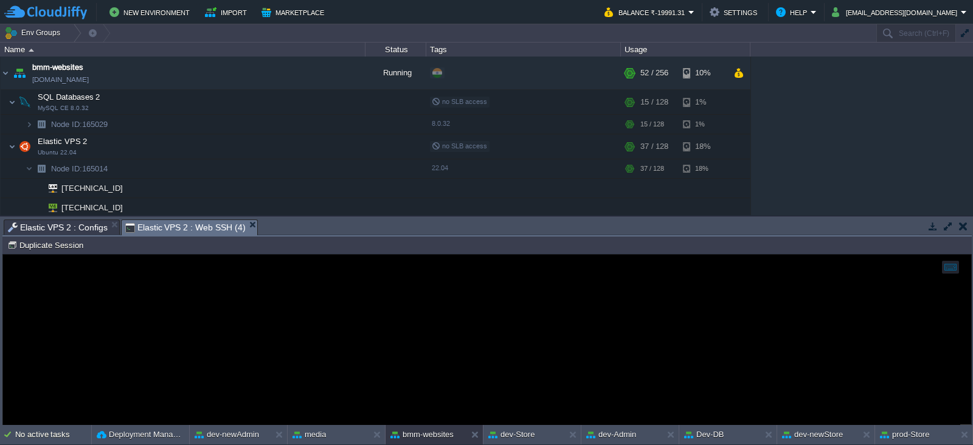
click at [184, 220] on span "Elastic VPS 2 : Web SSH (4)" at bounding box center [185, 227] width 120 height 15
